Goal: Task Accomplishment & Management: Manage account settings

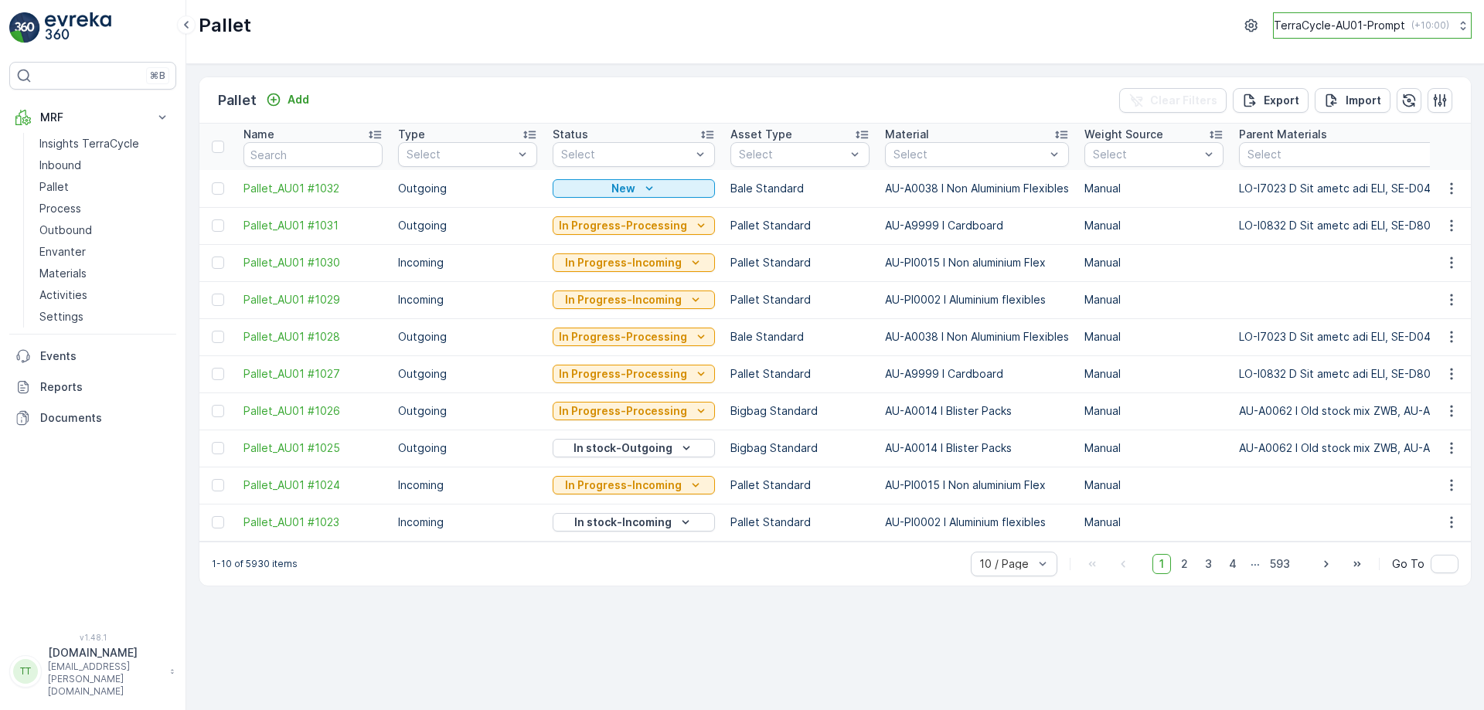
click at [1374, 28] on p "TerraCycle-AU01-Prompt" at bounding box center [1339, 25] width 131 height 15
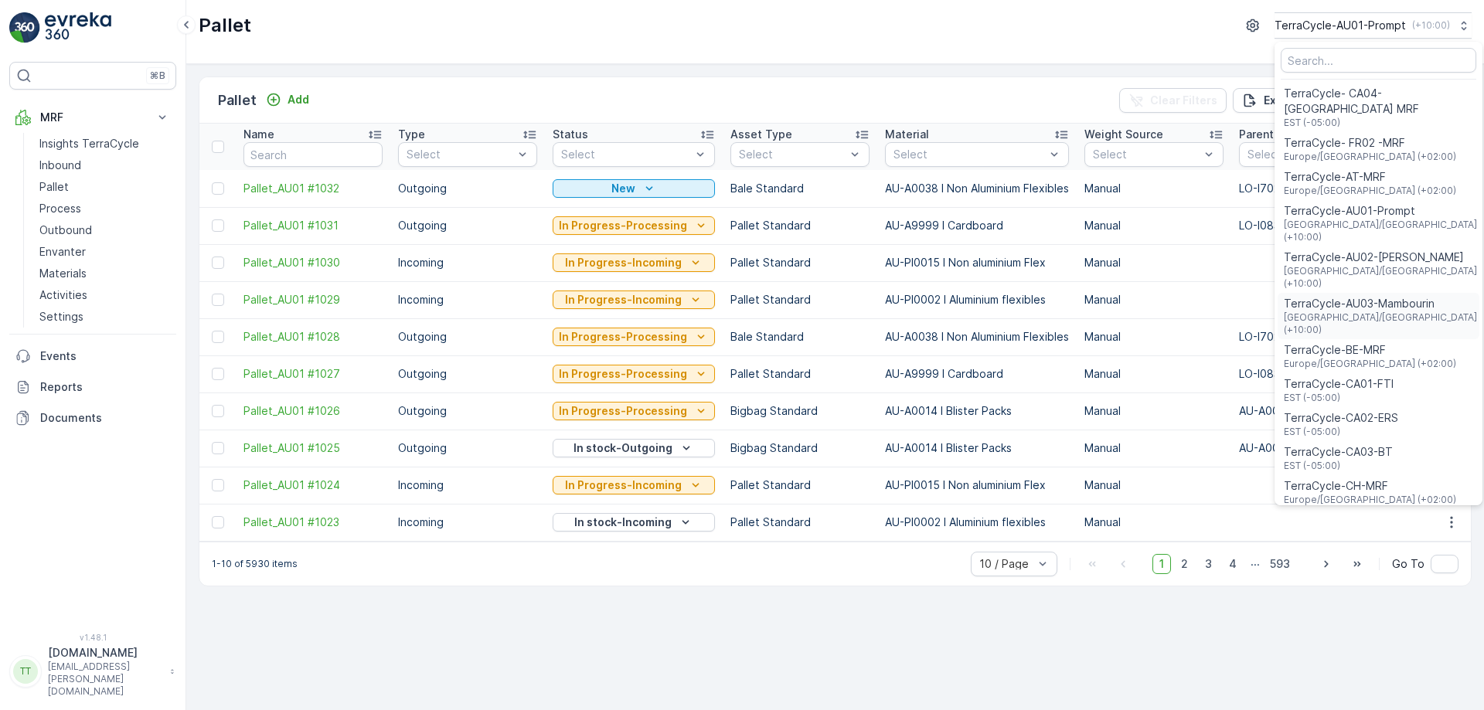
click at [1330, 296] on span "TerraCycle-AU03-Mambourin" at bounding box center [1380, 303] width 193 height 15
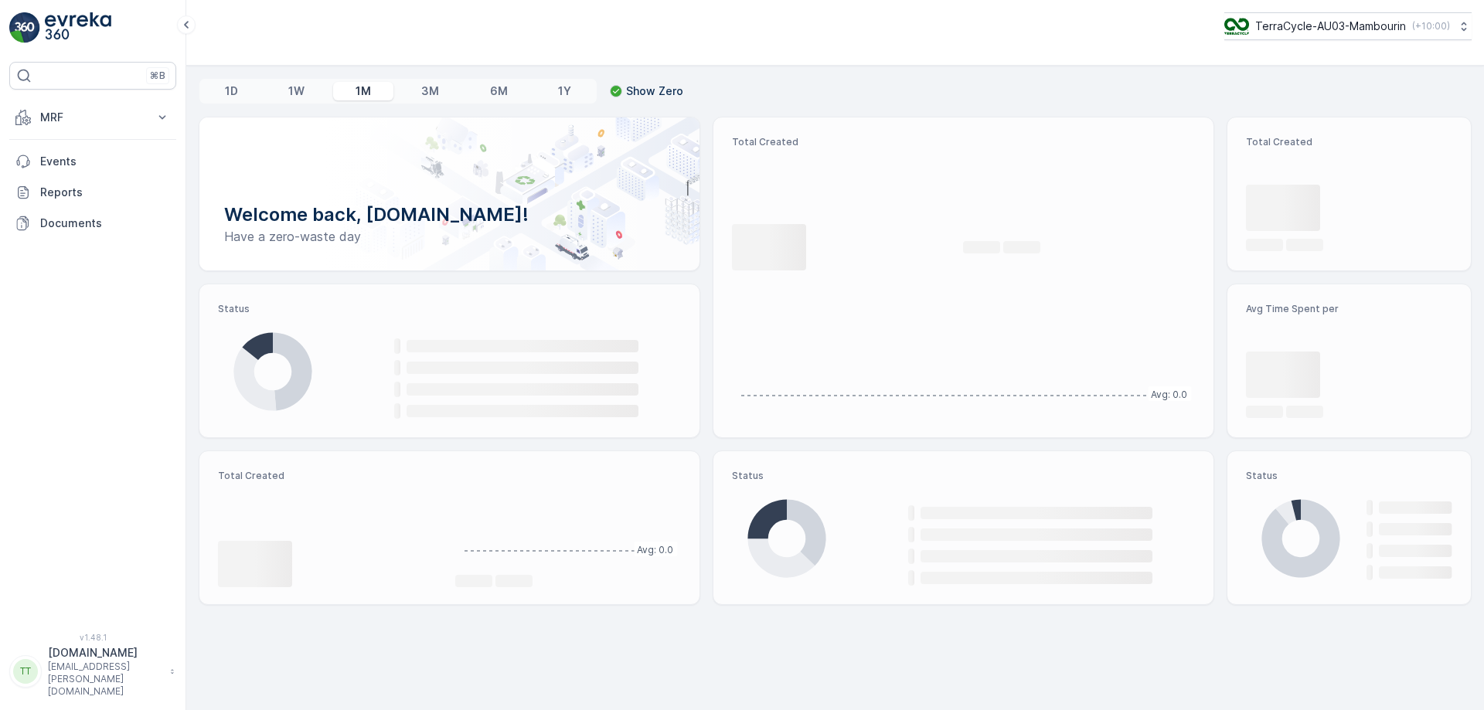
click at [110, 118] on p "MRF" at bounding box center [92, 117] width 105 height 15
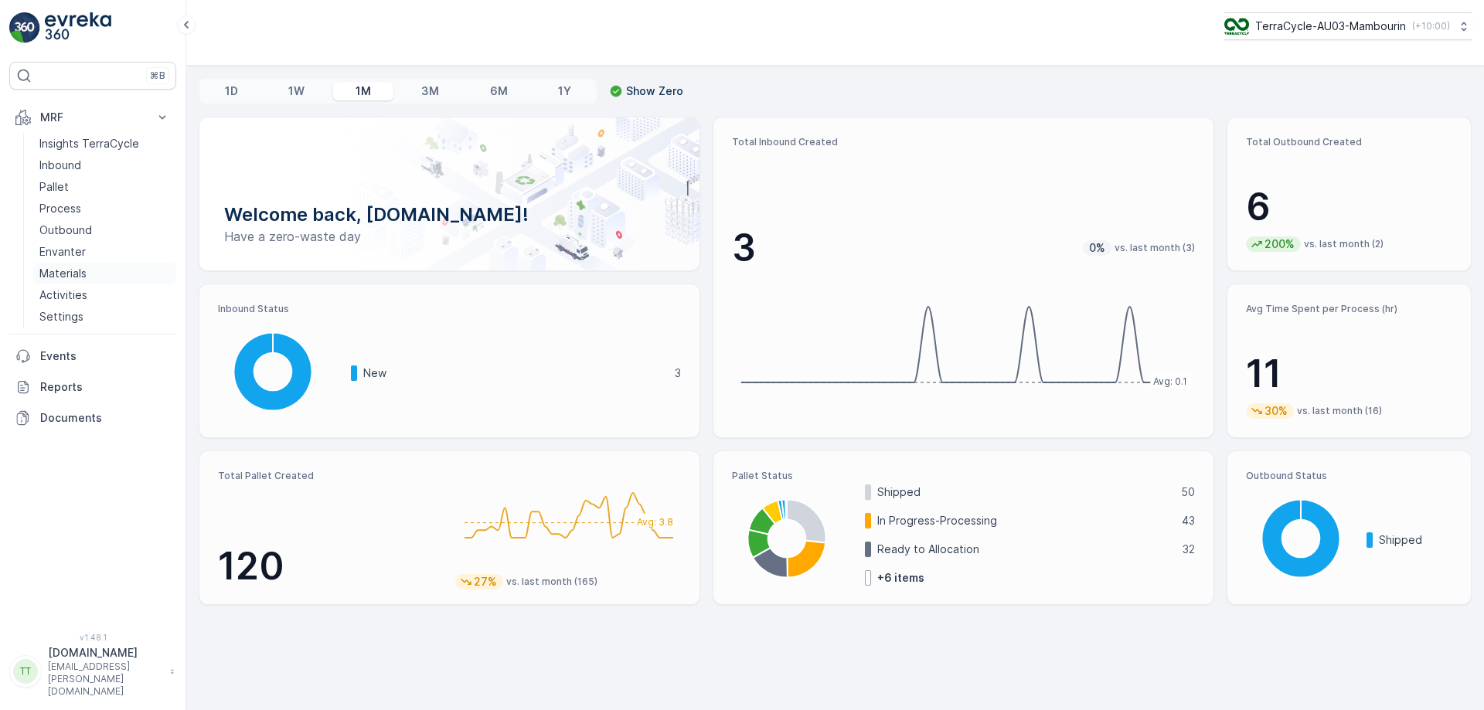
click at [80, 274] on p "Materials" at bounding box center [62, 273] width 47 height 15
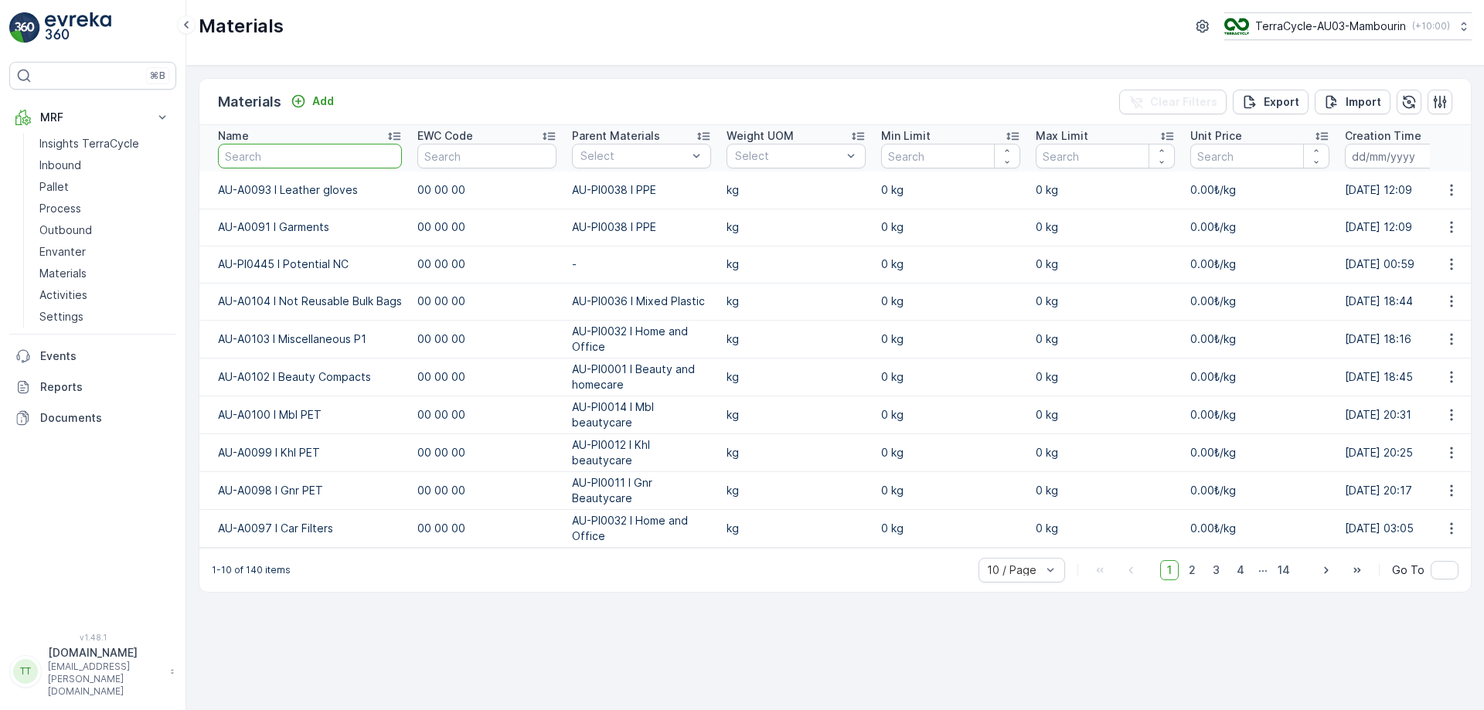
click at [329, 155] on input "text" at bounding box center [310, 156] width 184 height 25
type input "disposa"
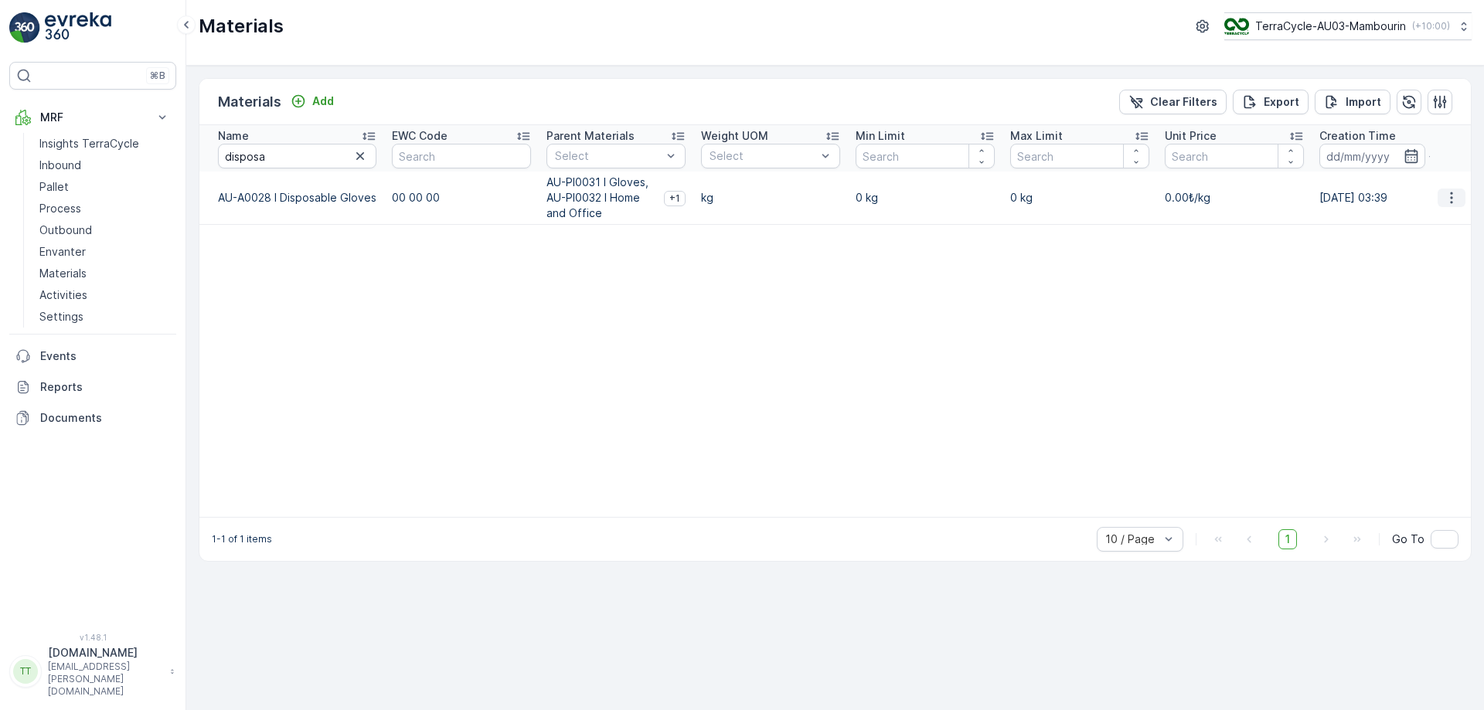
click at [1450, 197] on icon "button" at bounding box center [1451, 197] width 15 height 15
click at [1424, 225] on span "Edit Material" at bounding box center [1398, 220] width 65 height 15
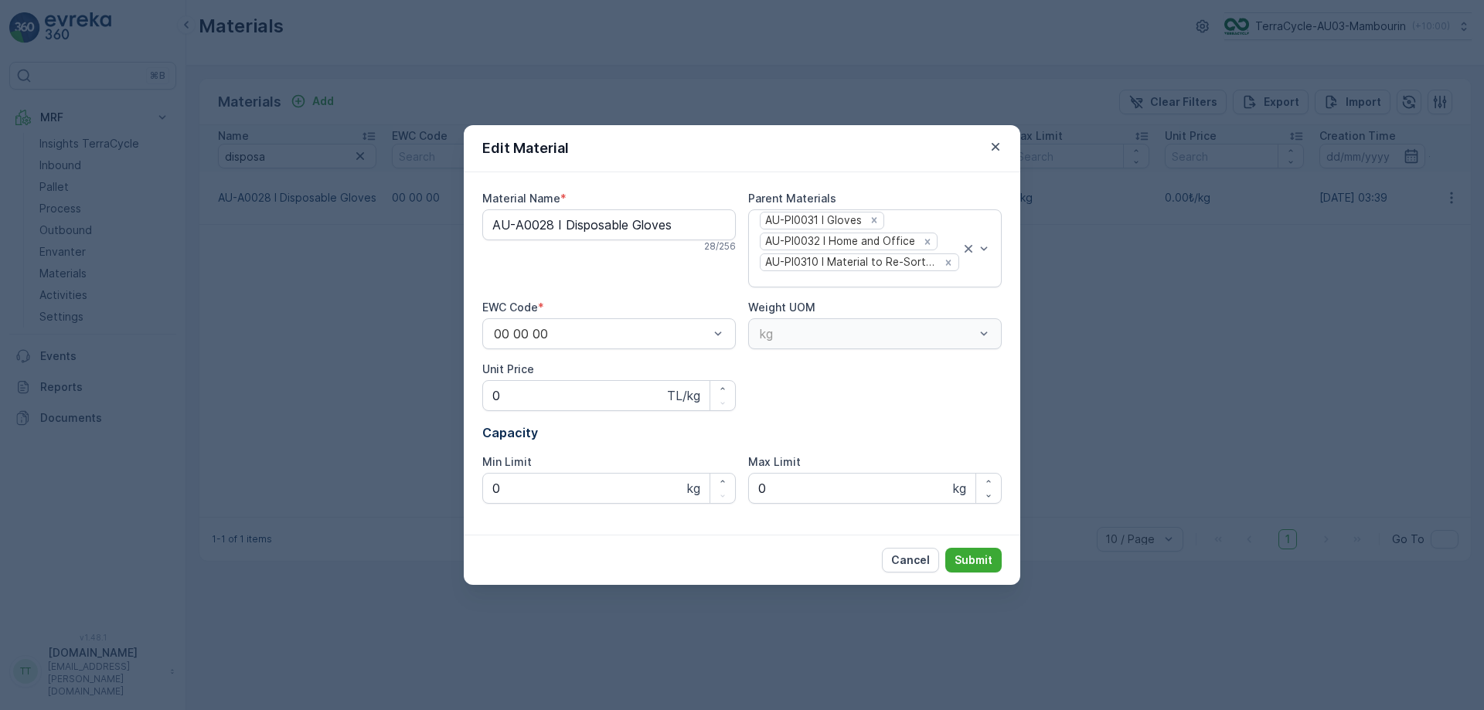
type Name "AU-A0028 I Disposable Gloves"
type Price "0"
type Limit "0"
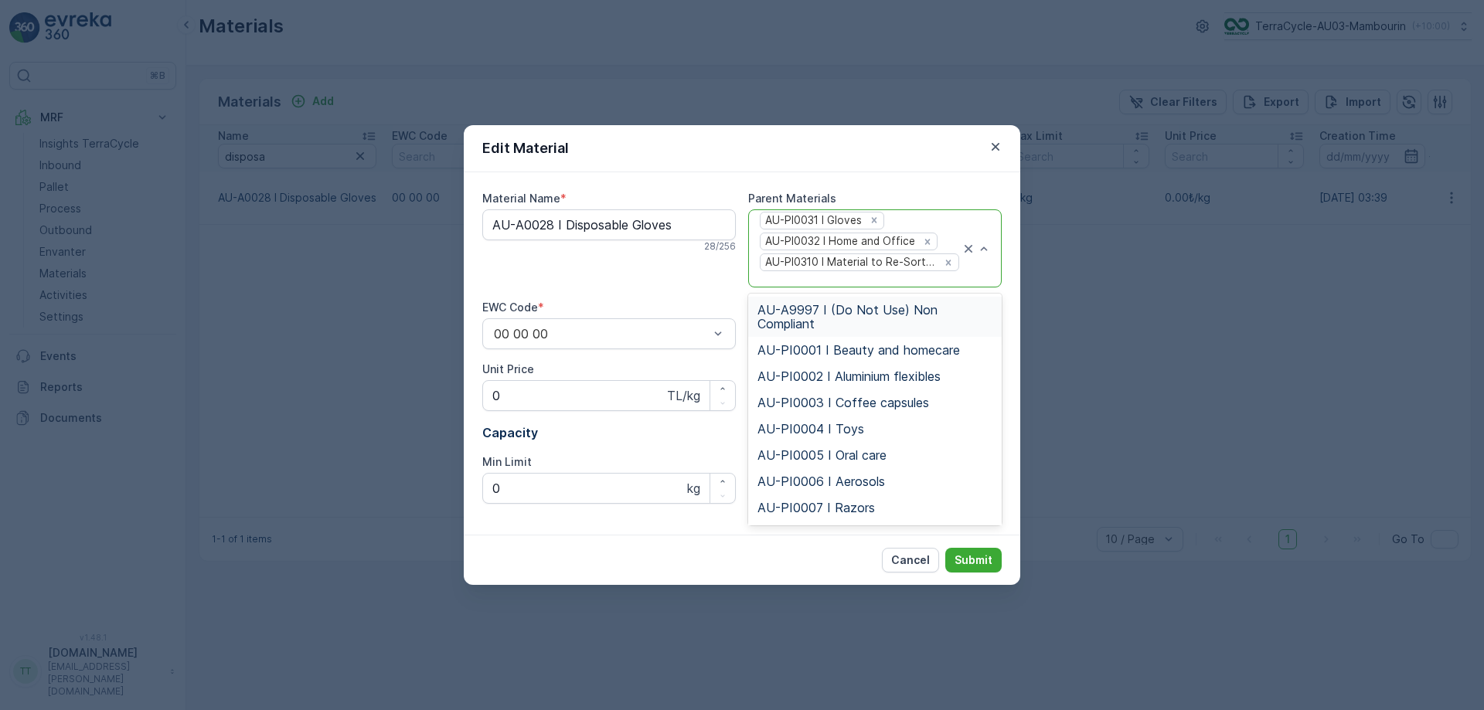
click at [843, 278] on div at bounding box center [859, 280] width 203 height 14
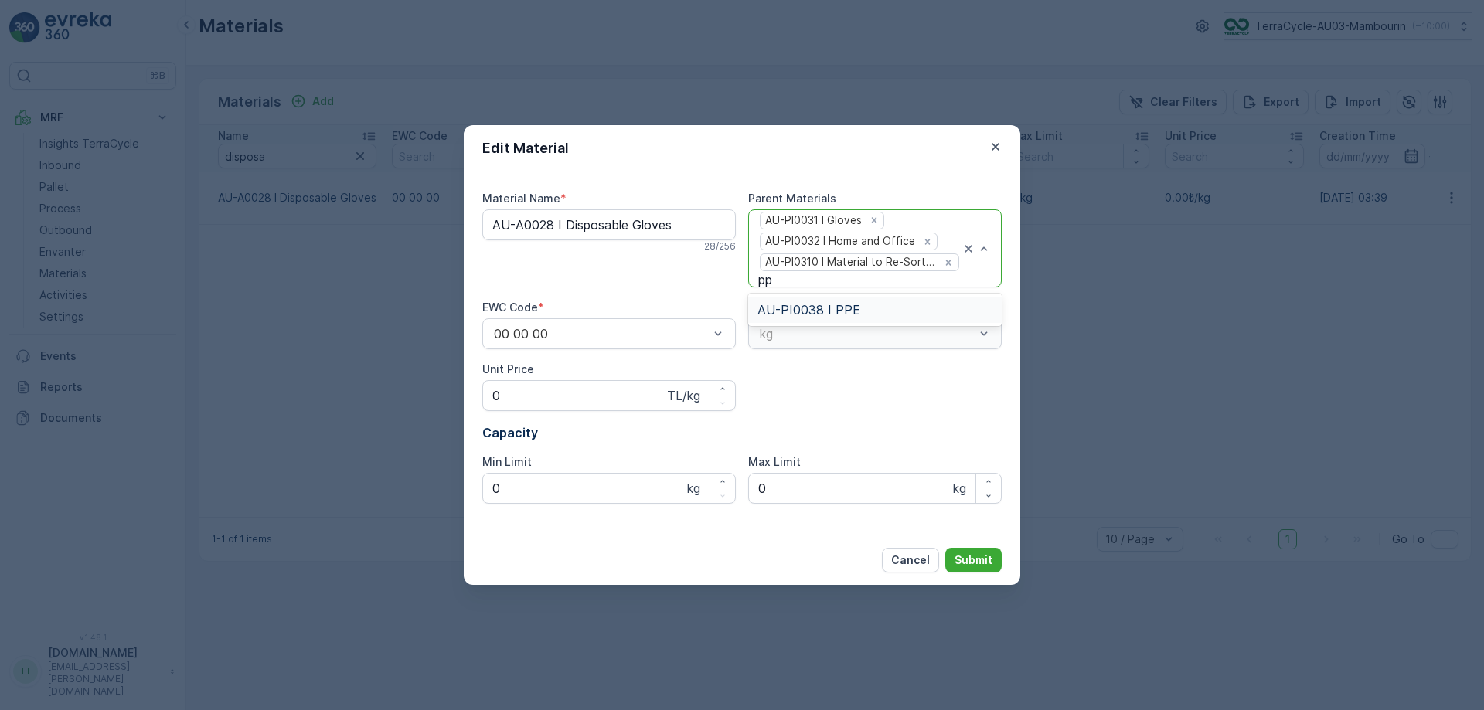
type input "ppe"
click at [836, 303] on span "AU-PI0038 I PPE" at bounding box center [809, 310] width 103 height 14
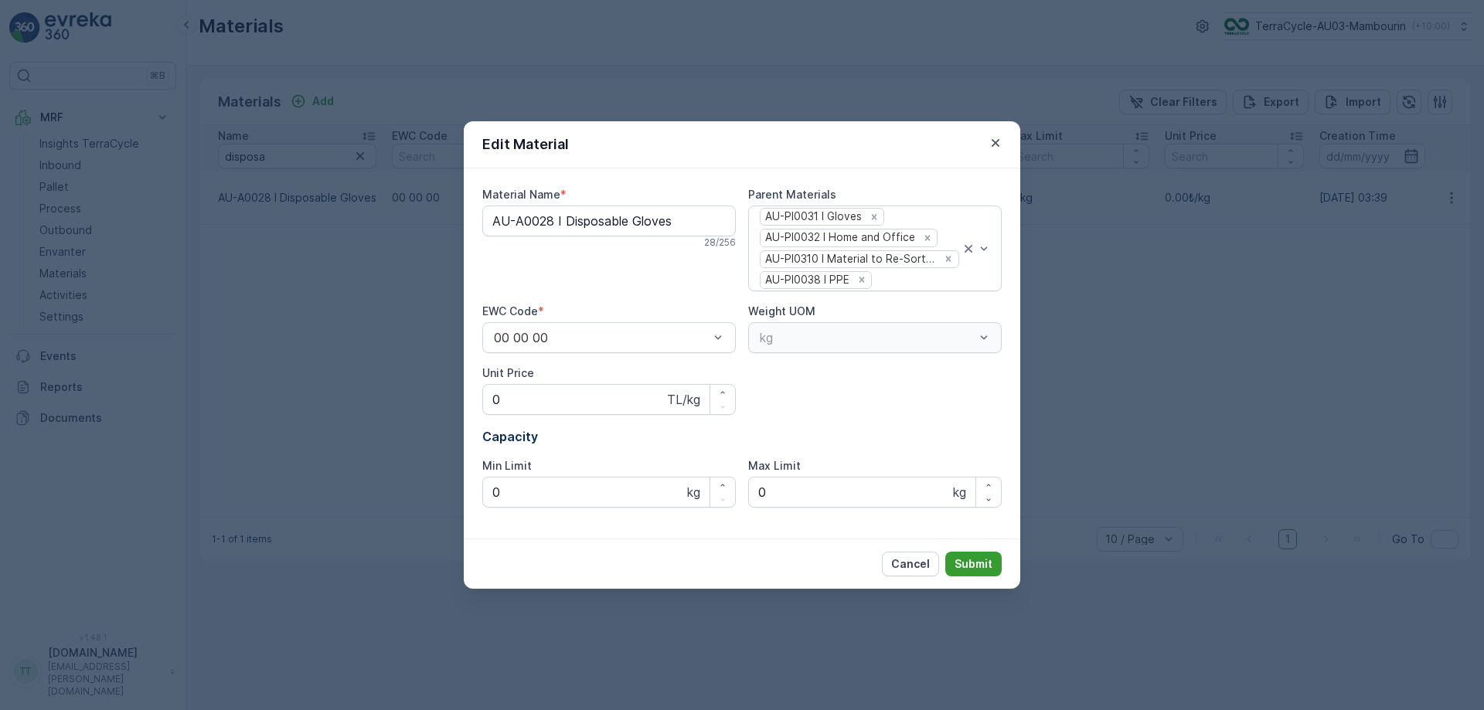
click at [965, 560] on p "Submit" at bounding box center [974, 564] width 38 height 15
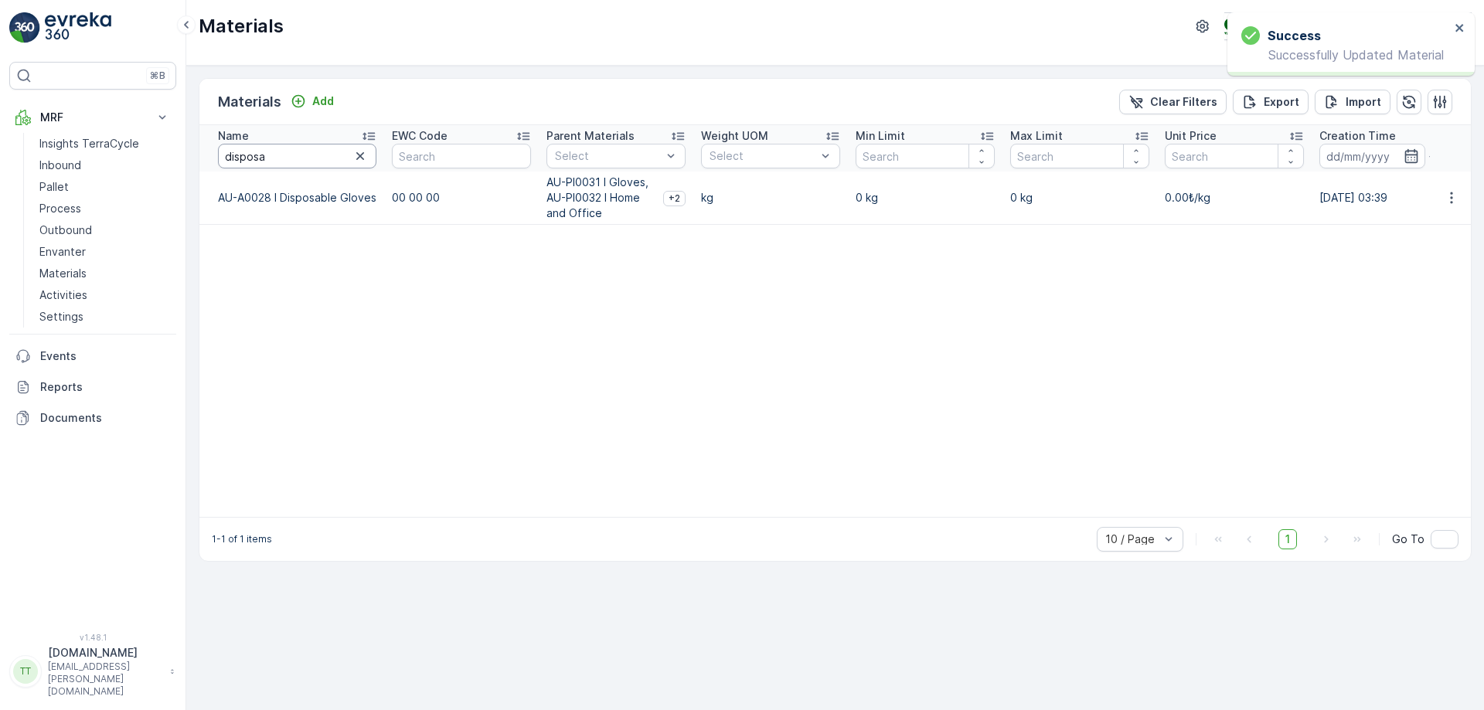
click at [278, 157] on input "disposa" at bounding box center [297, 156] width 158 height 25
type input "rubbe"
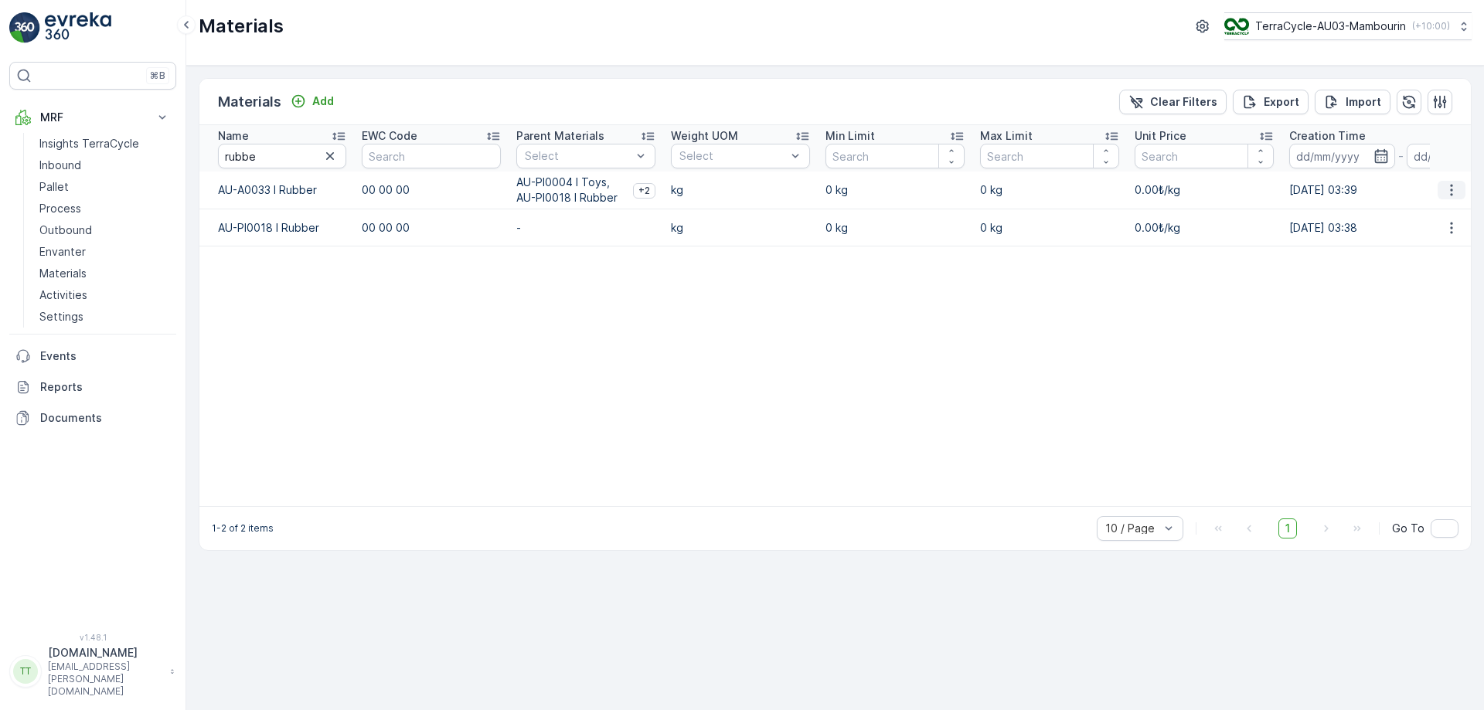
click at [1451, 186] on icon "button" at bounding box center [1451, 191] width 2 height 12
click at [1424, 220] on span "Edit Material" at bounding box center [1398, 213] width 65 height 15
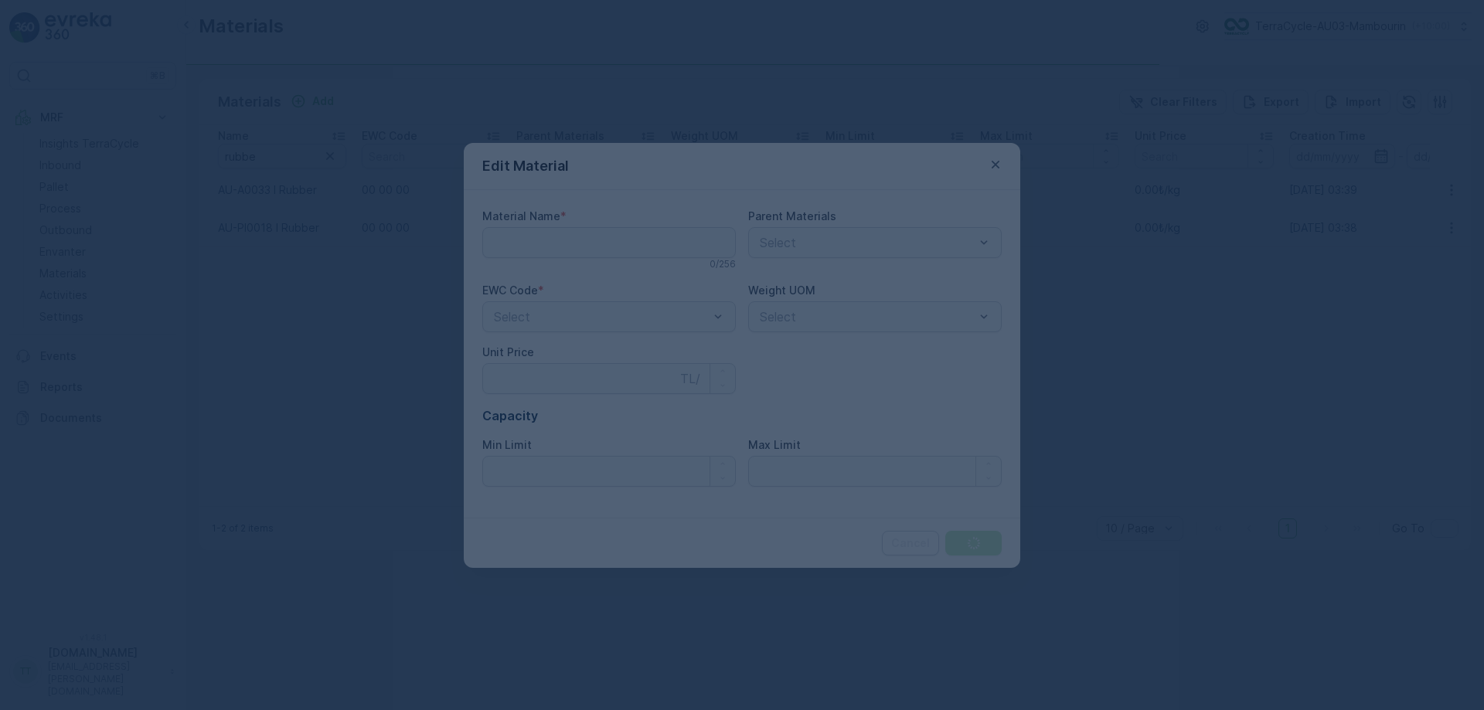
type Name "AU-A0033 I Rubber"
type Price "0"
type Limit "0"
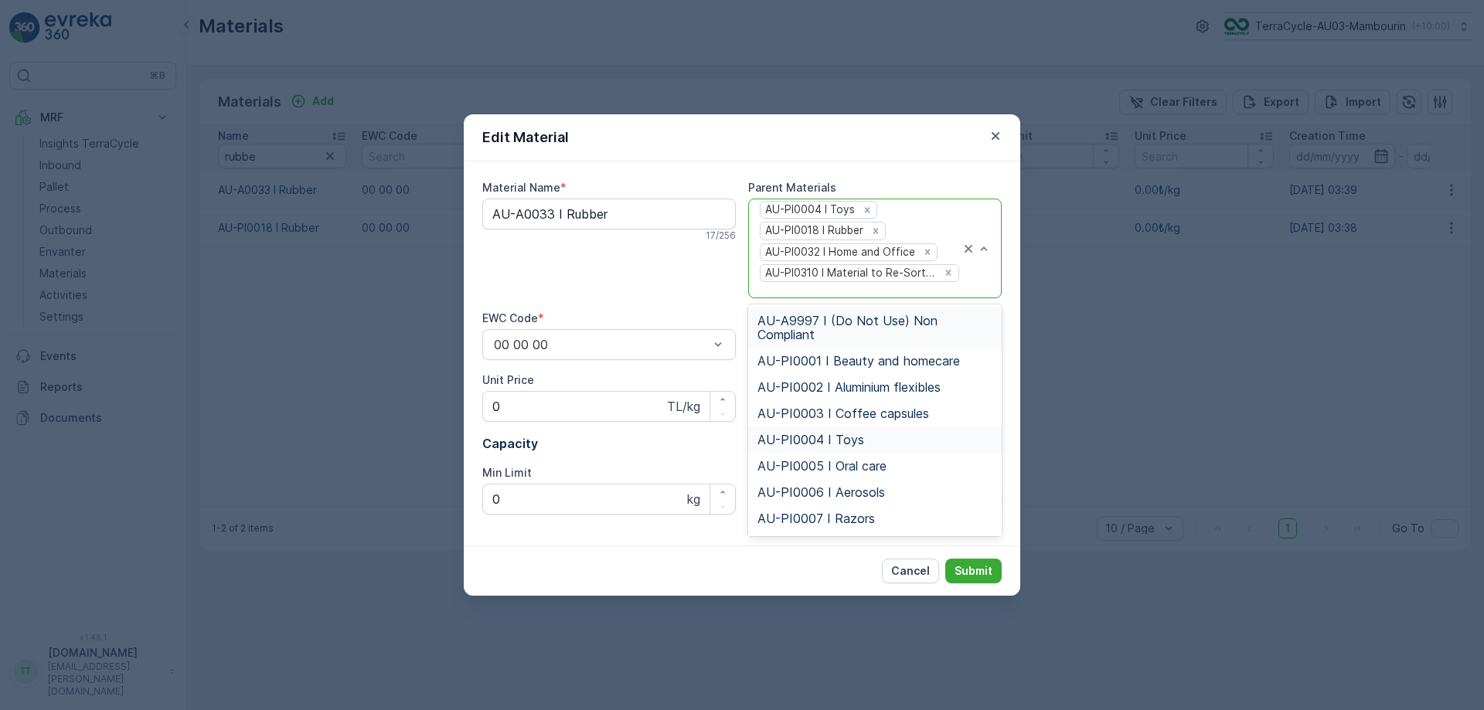
click at [811, 293] on div at bounding box center [859, 291] width 203 height 14
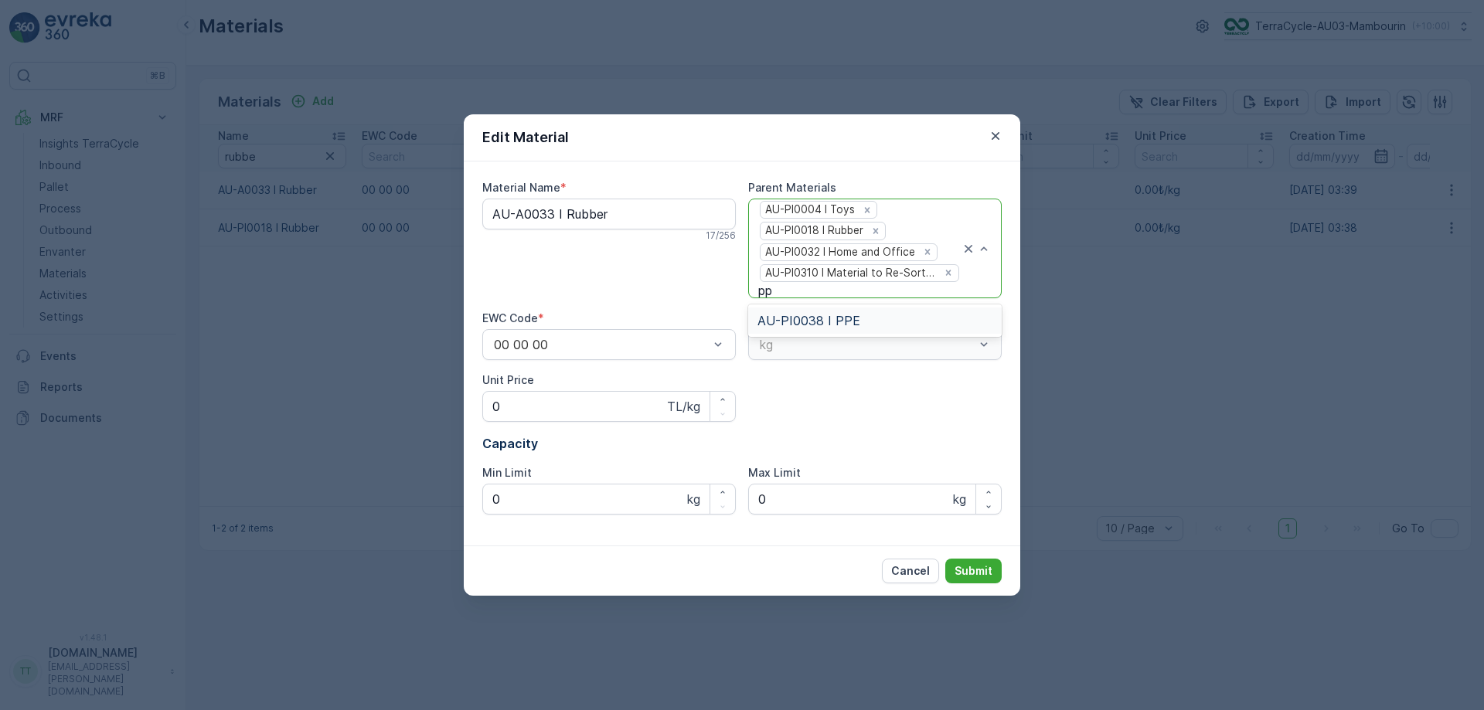
type input "ppe"
click at [817, 325] on span "AU-PI0038 I PPE" at bounding box center [809, 321] width 103 height 14
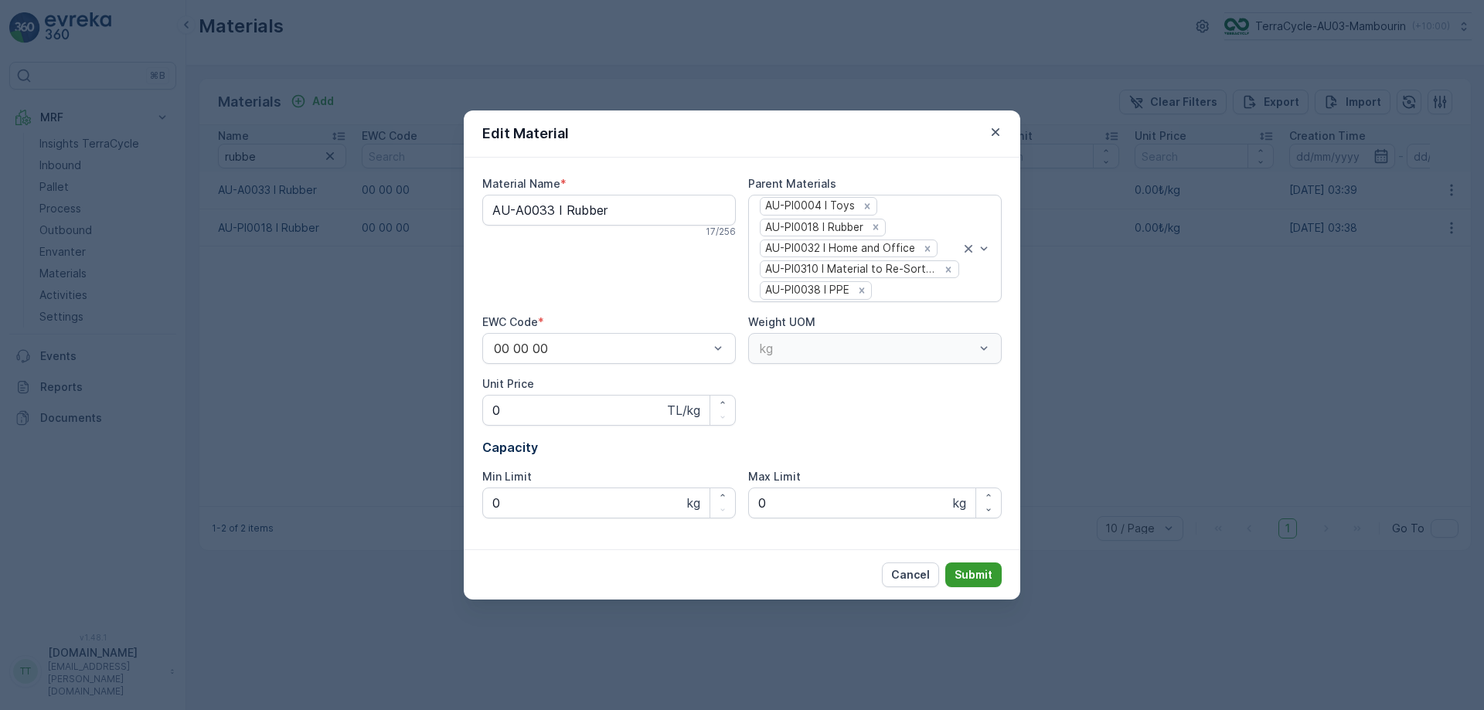
click at [978, 577] on p "Submit" at bounding box center [974, 574] width 38 height 15
